Goal: Transaction & Acquisition: Purchase product/service

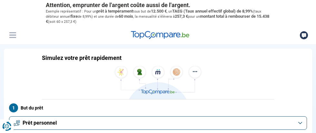
type input "6 750"
type input "7000"
type input "7 000"
radio input "true"
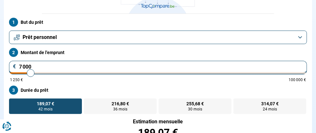
scroll to position [86, 0]
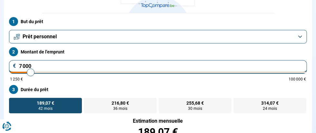
type input "8 250"
type input "8250"
type input "8 500"
type input "8500"
type input "8 000"
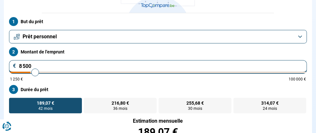
type input "8000"
type input "7 750"
type input "7750"
type input "7 250"
type input "7250"
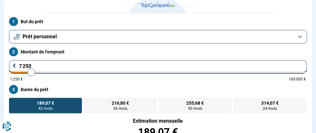
type input "7 750"
type input "7750"
type input "8 000"
type input "8000"
type input "8 250"
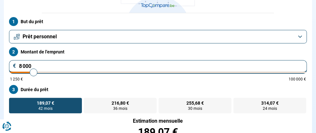
type input "8250"
type input "8 500"
type input "8500"
type input "8 750"
type input "8750"
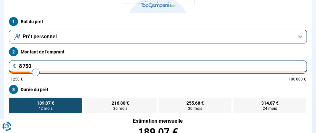
type input "9 000"
type input "9000"
type input "8 750"
type input "8750"
type input "8 500"
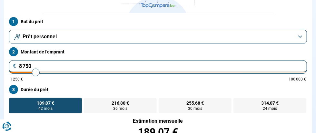
type input "8500"
type input "8 250"
type input "8250"
type input "8 000"
type input "8000"
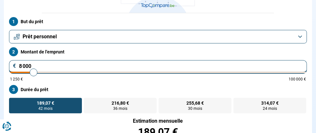
click at [177, 72] on input "range" at bounding box center [158, 72] width 296 height 1
radio input "false"
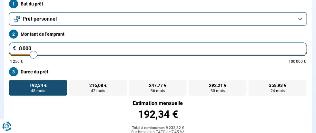
scroll to position [105, 0]
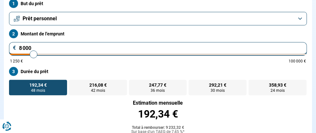
click at [177, 67] on label "Durée du prêt" at bounding box center [158, 71] width 298 height 9
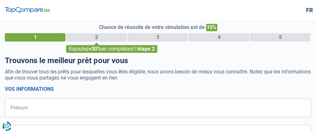
select select "32"
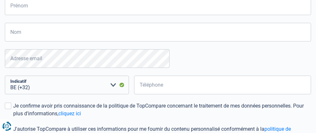
type input "[PERSON_NAME]"
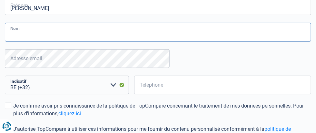
type input "DARDENNE"
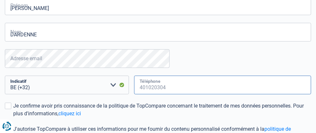
type input "496716507"
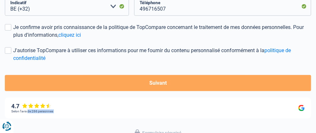
click at [316, 129] on div "TopCompare vous aide à obtenir un prêt Offres instantanées de toutes les banque…" at bounding box center [158, 129] width 316 height 76
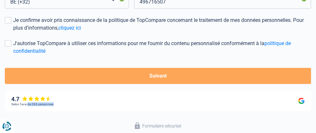
click at [316, 129] on div "TopCompare vous aide à obtenir un prêt Offres instantanées de toutes les banque…" at bounding box center [158, 122] width 316 height 76
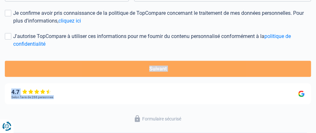
drag, startPoint x: 316, startPoint y: 129, endPoint x: 0, endPoint y: 15, distance: 335.8
click at [11, 16] on span at bounding box center [8, 13] width 6 height 6
click at [13, 25] on input "Je confirme avoir pris connaissance de la politique de TopCompare concernant le…" at bounding box center [13, 25] width 0 height 0
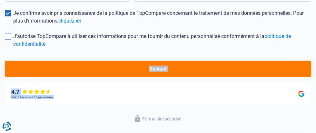
click at [11, 40] on span at bounding box center [8, 36] width 6 height 6
click at [13, 48] on input "J'autorise TopCompare à utiliser ces informations pour me fournir du contenu pe…" at bounding box center [13, 48] width 0 height 0
click at [11, 40] on span at bounding box center [8, 36] width 6 height 6
click at [13, 48] on input "J'autorise TopCompare à utiliser ces informations pour me fournir du contenu pe…" at bounding box center [13, 48] width 0 height 0
click at [11, 40] on span at bounding box center [8, 36] width 6 height 6
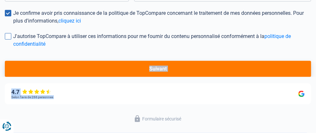
click at [13, 48] on input "J'autorise TopCompare à utiliser ces informations pour me fournir du contenu pe…" at bounding box center [13, 48] width 0 height 0
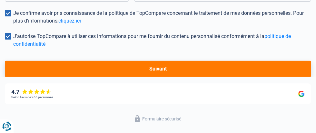
click at [165, 77] on button "Suivant" at bounding box center [158, 69] width 307 height 16
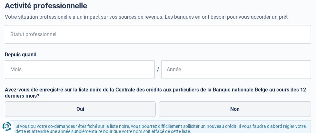
scroll to position [58, 0]
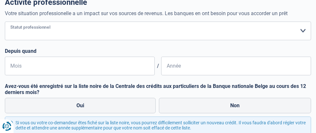
click at [91, 40] on select "Ouvrier Employé privé Employé public Invalide Indépendant Pensionné Chômeur Mut…" at bounding box center [158, 31] width 307 height 19
select select "retired"
click at [12, 40] on select "Ouvrier Employé privé Employé public Invalide Indépendant Pensionné Chômeur Mut…" at bounding box center [158, 31] width 307 height 19
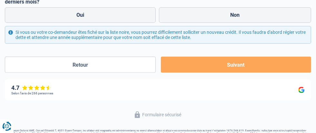
scroll to position [258, 0]
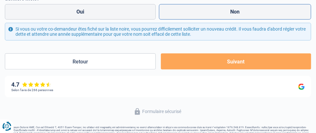
click at [159, 20] on label "Non" at bounding box center [235, 11] width 153 height 15
click at [159, 20] on input "Non" at bounding box center [235, 11] width 153 height 15
radio input "true"
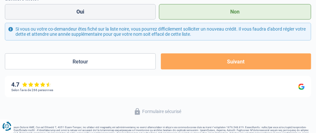
click at [161, 70] on button "Suivant" at bounding box center [236, 62] width 150 height 16
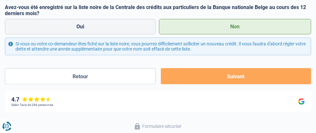
scroll to position [236, 0]
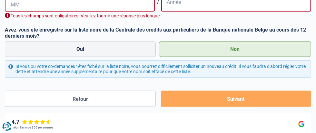
click at [37, 12] on input "Mois" at bounding box center [80, 2] width 150 height 19
type input "3"
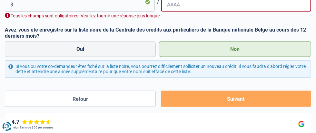
click at [161, 12] on input "Année" at bounding box center [236, 2] width 150 height 19
type input "2023"
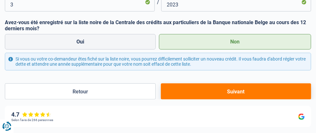
click at [159, 50] on label "Non" at bounding box center [235, 41] width 153 height 15
click at [159, 50] on input "Non" at bounding box center [235, 41] width 153 height 15
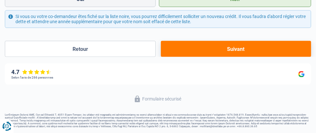
scroll to position [313, 0]
click at [164, 57] on button "Suivant" at bounding box center [236, 49] width 150 height 16
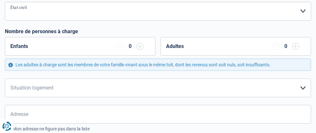
click at [167, 21] on select "Célibataire Marié(e) Cohabitant(e) légal(e) Divorcé(e) Veuf(ve) Séparé (de fait…" at bounding box center [158, 11] width 307 height 19
select select "married"
click at [12, 21] on select "Célibataire Marié(e) Cohabitant(e) légal(e) Divorcé(e) Veuf(ve) Séparé (de fait…" at bounding box center [158, 11] width 307 height 19
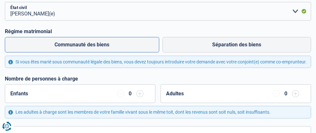
click at [73, 53] on label "Communauté des biens" at bounding box center [82, 44] width 155 height 15
click at [73, 53] on input "Communauté des biens" at bounding box center [82, 44] width 155 height 15
radio input "true"
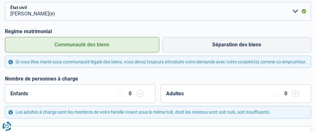
click at [73, 53] on label "Communauté des biens" at bounding box center [82, 44] width 155 height 15
click at [73, 53] on input "Communauté des biens" at bounding box center [82, 44] width 155 height 15
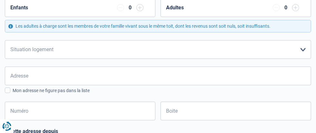
scroll to position [178, 0]
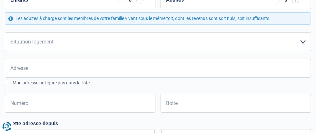
click at [136, 4] on input "button" at bounding box center [139, -1] width 7 height 7
click at [117, 4] on input "button" at bounding box center [120, -1] width 7 height 7
click at [292, 4] on input "button" at bounding box center [295, -1] width 7 height 7
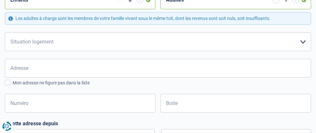
click at [273, 4] on input "button" at bounding box center [276, -1] width 7 height 7
click at [171, 51] on select "Locataire Propriétaire avec prêt hypothécaire Propriétaire sans prêt hypothécai…" at bounding box center [158, 42] width 307 height 19
select select "ownerWithoutMortgage"
click at [12, 51] on select "Locataire Propriétaire avec prêt hypothécaire Propriétaire sans prêt hypothécai…" at bounding box center [158, 42] width 307 height 19
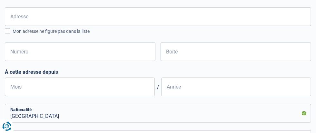
scroll to position [237, 0]
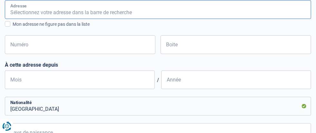
click at [120, 19] on input "Adresse" at bounding box center [158, 9] width 307 height 19
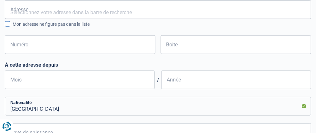
click at [10, 27] on span at bounding box center [7, 23] width 5 height 5
click at [13, 28] on input "Mon adresse ne figure pas dans la liste" at bounding box center [13, 28] width 0 height 0
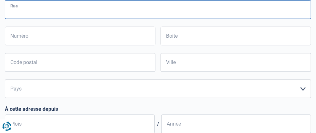
click at [35, 19] on input "Rue" at bounding box center [158, 9] width 307 height 19
type input "DU CORBEAU,"
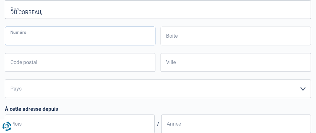
type input "27"
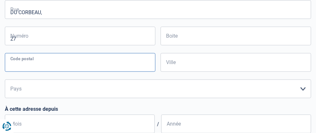
type input "4100"
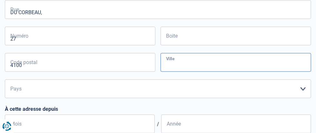
type input "SERAING"
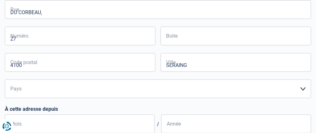
type input "SERAING"
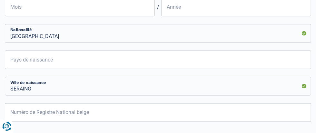
scroll to position [354, 0]
select select "BE"
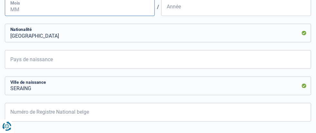
click at [74, 16] on input "Mois" at bounding box center [80, 6] width 150 height 19
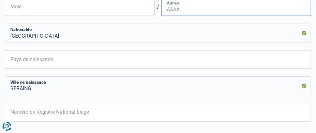
type input "03"
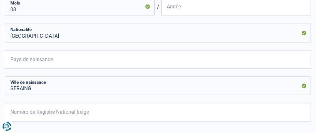
click at [161, 16] on input "Année" at bounding box center [236, 6] width 150 height 19
type input "1981"
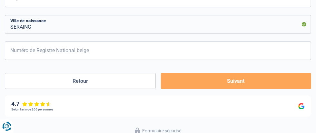
scroll to position [425, 0]
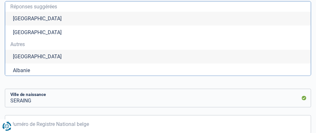
type input "Belgique"
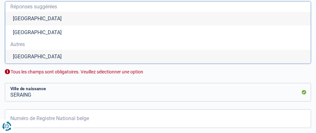
type input "Belgique"
click at [45, 26] on li "Belgique" at bounding box center [158, 19] width 306 height 14
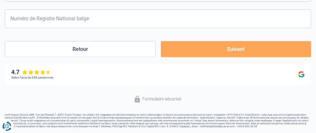
scroll to position [483, 0]
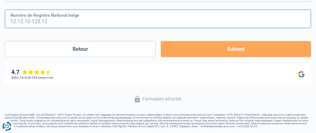
click at [85, 28] on input "Numéro de Registre National belge" at bounding box center [158, 18] width 307 height 19
type input "60.04.25-017.36"
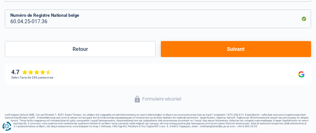
click at [176, 57] on button "Suivant" at bounding box center [236, 49] width 150 height 16
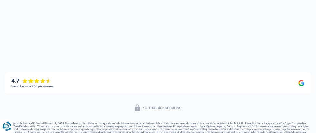
select select "pension"
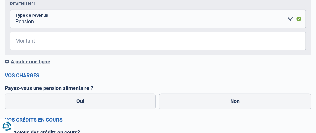
scroll to position [106, 0]
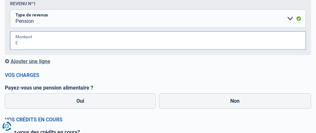
click at [130, 50] on input "Montant" at bounding box center [162, 40] width 288 height 19
type input "2.087"
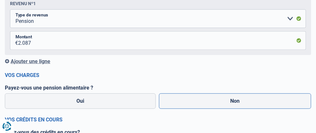
click at [159, 109] on label "Non" at bounding box center [235, 101] width 153 height 15
click at [159, 109] on input "Non" at bounding box center [235, 101] width 153 height 15
radio input "true"
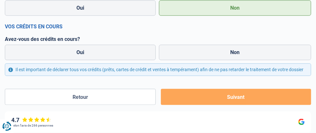
scroll to position [207, 0]
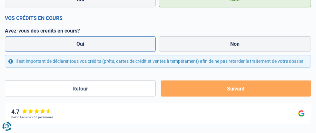
click at [48, 52] on label "Oui" at bounding box center [80, 43] width 151 height 15
click at [48, 52] on input "Oui" at bounding box center [80, 43] width 151 height 15
radio input "true"
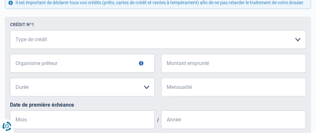
scroll to position [270, 0]
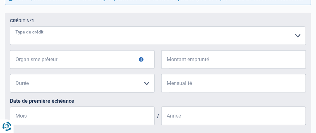
click at [125, 45] on select "Carte ou ouverture de crédit Prêt hypothécaire Vente à tempérament Prêt à tempé…" at bounding box center [158, 35] width 296 height 19
select select "personalSale"
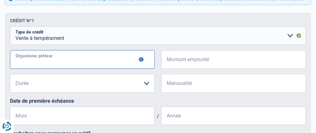
click at [39, 69] on input "Organisme prêteur" at bounding box center [82, 59] width 145 height 19
type input "ALPHA CREDIT"
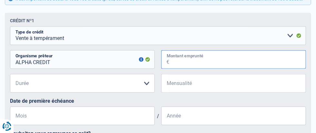
click at [169, 69] on input "Montant emprunté" at bounding box center [237, 59] width 137 height 19
type input "5.000"
click at [79, 93] on select "12 mois 18 mois 24 mois 30 mois 36 mois Veuillez sélectionner une option" at bounding box center [82, 83] width 145 height 19
select select "30"
click at [17, 93] on select "12 mois 18 mois 24 mois 30 mois 36 mois Veuillez sélectionner une option" at bounding box center [82, 83] width 145 height 19
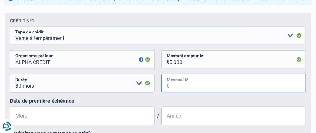
click at [169, 93] on input "Mensualité" at bounding box center [237, 83] width 137 height 19
type input "130"
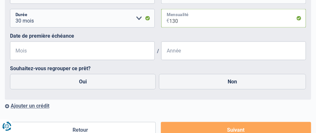
scroll to position [340, 0]
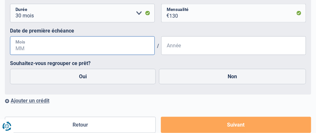
click at [55, 55] on input "Mois" at bounding box center [82, 45] width 145 height 19
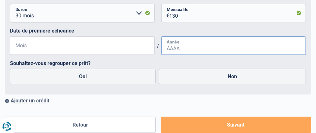
type input "08"
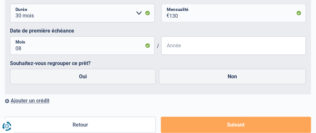
click at [161, 55] on input "Année" at bounding box center [233, 45] width 145 height 19
type input "2023"
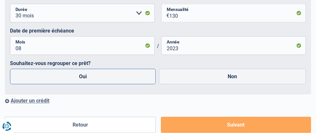
click at [58, 85] on label "Oui" at bounding box center [83, 76] width 146 height 15
click at [58, 85] on input "Oui" at bounding box center [83, 76] width 146 height 15
radio input "true"
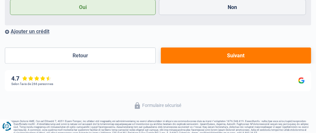
scroll to position [410, 0]
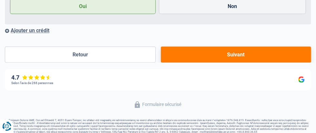
click at [164, 63] on button "Suivant" at bounding box center [236, 55] width 150 height 16
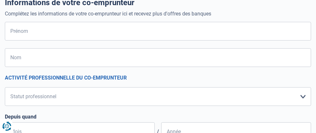
scroll to position [66, 0]
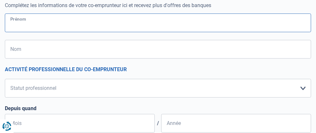
click at [43, 32] on input "Prénom" at bounding box center [158, 23] width 307 height 19
type input "YASMINE"
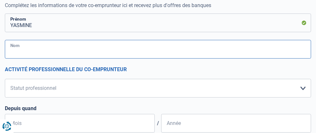
click at [32, 59] on input "Nom" at bounding box center [158, 49] width 307 height 19
type input "BELEKEBIR"
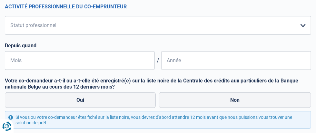
scroll to position [137, 0]
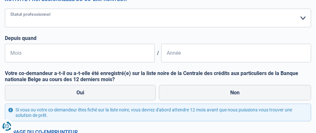
click at [165, 27] on select "Ouvrier Employé privé Employé public Invalide Indépendant Pensionné Chômeur Mut…" at bounding box center [158, 18] width 307 height 19
select select "retired"
click at [12, 27] on select "Ouvrier Employé privé Employé public Invalide Indépendant Pensionné Chômeur Mut…" at bounding box center [158, 18] width 307 height 19
select select "pension"
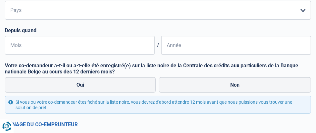
scroll to position [254, 0]
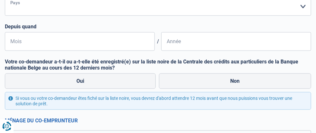
click at [168, 16] on select "Belgique Luxembourg Veuillez sélectionner une option" at bounding box center [158, 6] width 307 height 19
select select "BE"
click at [12, 16] on select "Belgique Luxembourg Veuillez sélectionner une option" at bounding box center [158, 6] width 307 height 19
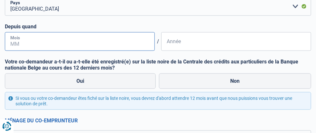
click at [54, 51] on input "Mois" at bounding box center [80, 41] width 150 height 19
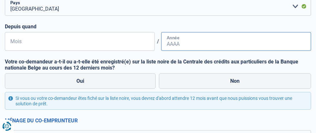
type input "08"
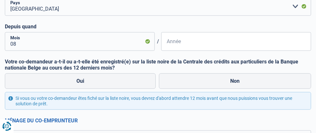
click at [161, 51] on input "Année" at bounding box center [236, 41] width 150 height 19
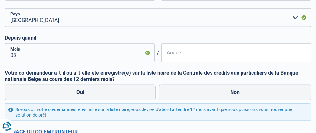
scroll to position [245, 0]
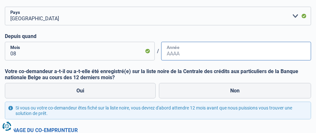
click at [161, 61] on input "Année" at bounding box center [236, 51] width 150 height 19
type input "2023"
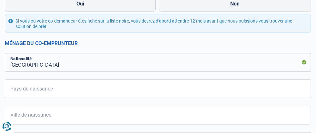
scroll to position [338, 0]
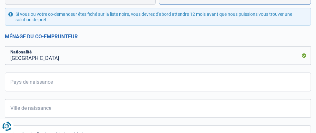
radio input "true"
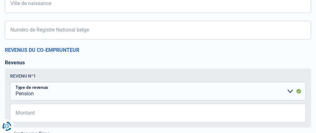
scroll to position [444, 0]
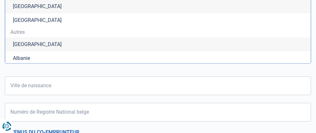
type input "Belgique"
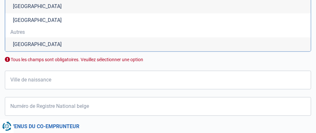
type input "Belgique"
click at [34, 13] on li "Belgique" at bounding box center [158, 6] width 306 height 14
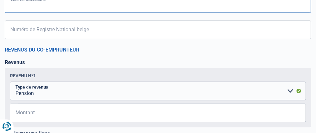
click at [39, 13] on input "Ville de naissance" at bounding box center [158, 3] width 307 height 19
type input "SERAING"
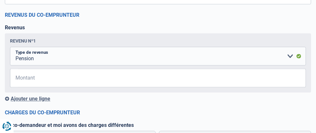
scroll to position [479, 0]
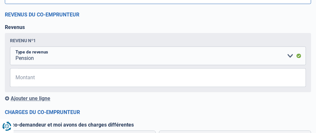
type input "59.11.08-014.92"
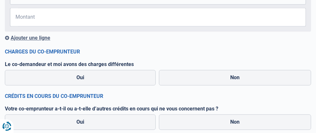
scroll to position [550, 0]
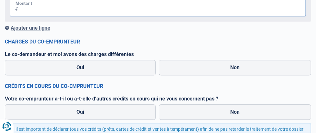
click at [146, 16] on input "Montant" at bounding box center [162, 7] width 288 height 19
type input "1.662"
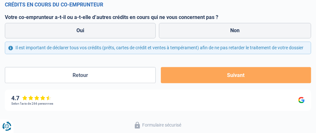
scroll to position [632, 0]
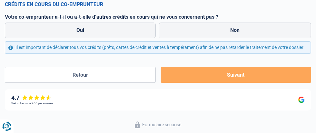
radio input "true"
click at [159, 38] on label "Non" at bounding box center [235, 30] width 153 height 15
click at [159, 38] on input "Non" at bounding box center [235, 30] width 153 height 15
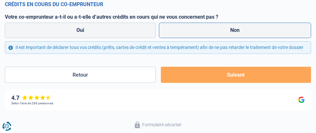
radio input "true"
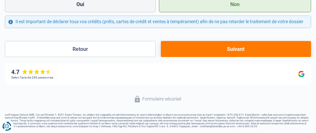
scroll to position [714, 0]
click at [165, 57] on button "Suivant" at bounding box center [236, 49] width 150 height 16
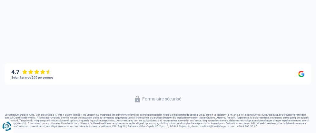
select select "refinancing"
select select "24"
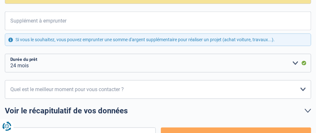
scroll to position [106, 0]
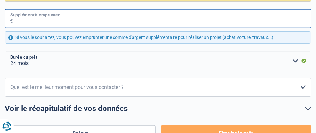
click at [22, 28] on input "Supplément à emprunter" at bounding box center [162, 18] width 298 height 19
type input "7.500"
select select "48"
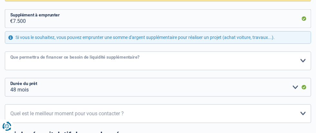
click at [169, 70] on select "Confort maison: meubles, textile, peinture, électroménager, outillage non-profe…" at bounding box center [158, 61] width 307 height 19
select select "household"
click at [12, 70] on select "Confort maison: meubles, textile, peinture, électroménager, outillage non-profe…" at bounding box center [158, 61] width 307 height 19
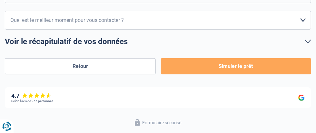
scroll to position [199, 0]
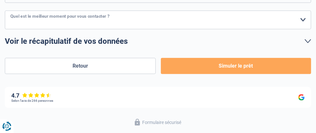
click at [166, 29] on select "10h-12h 12h-14h 14h-16h 16h-18h Veuillez sélectionner une option" at bounding box center [158, 20] width 307 height 19
select select "12-14"
click at [12, 29] on select "10h-12h 12h-14h 14h-16h 16h-18h Veuillez sélectionner une option" at bounding box center [158, 20] width 307 height 19
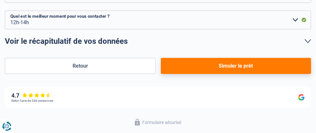
click at [161, 74] on button "Simuler le prêt" at bounding box center [236, 66] width 150 height 16
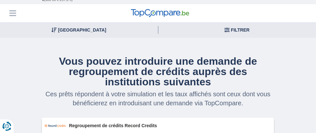
scroll to position [23, 0]
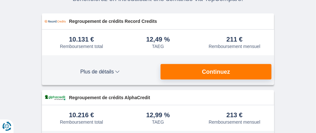
scroll to position [129, 0]
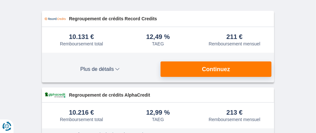
click at [0, 0] on span "Plus de détails" at bounding box center [0, 0] width 0 height 0
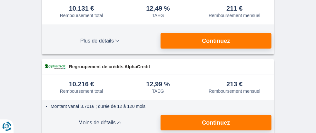
scroll to position [164, 0]
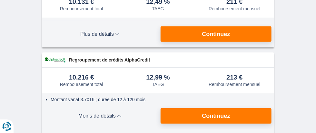
click at [0, 0] on button "Continuez" at bounding box center [0, 0] width 0 height 0
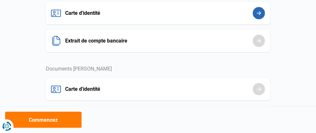
scroll to position [110, 0]
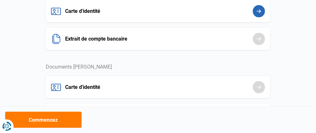
click at [0, 0] on button "Carte d'identité" at bounding box center [0, 0] width 0 height 0
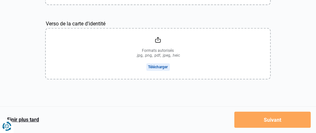
scroll to position [163, 0]
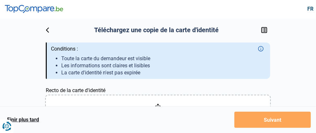
scroll to position [0, 0]
